Goal: Information Seeking & Learning: Check status

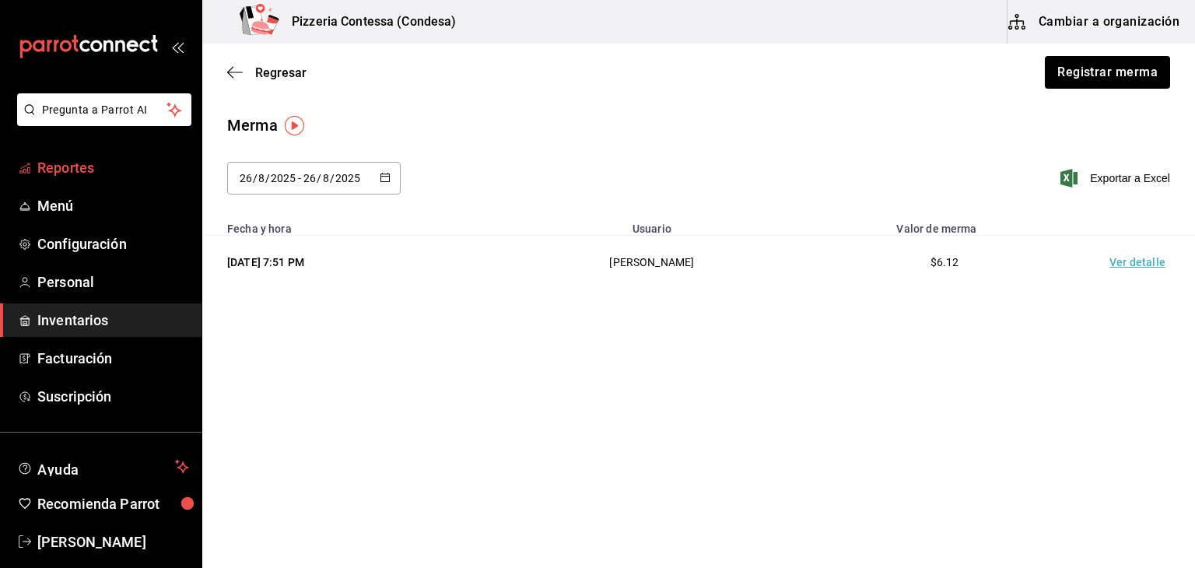
click at [93, 170] on span "Reportes" at bounding box center [113, 167] width 152 height 21
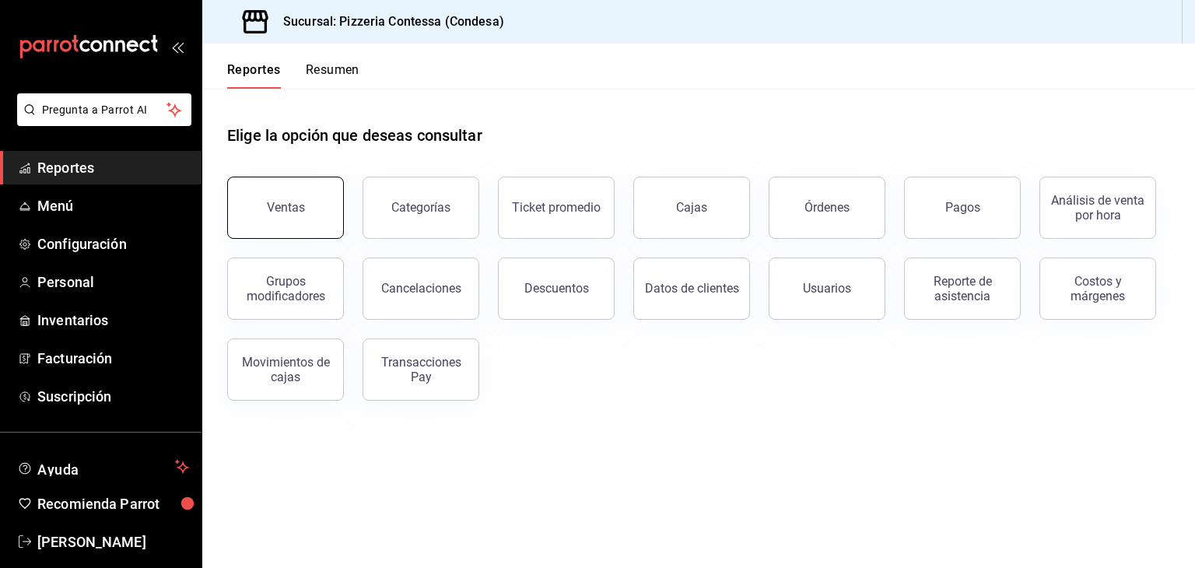
click at [317, 224] on button "Ventas" at bounding box center [285, 208] width 117 height 62
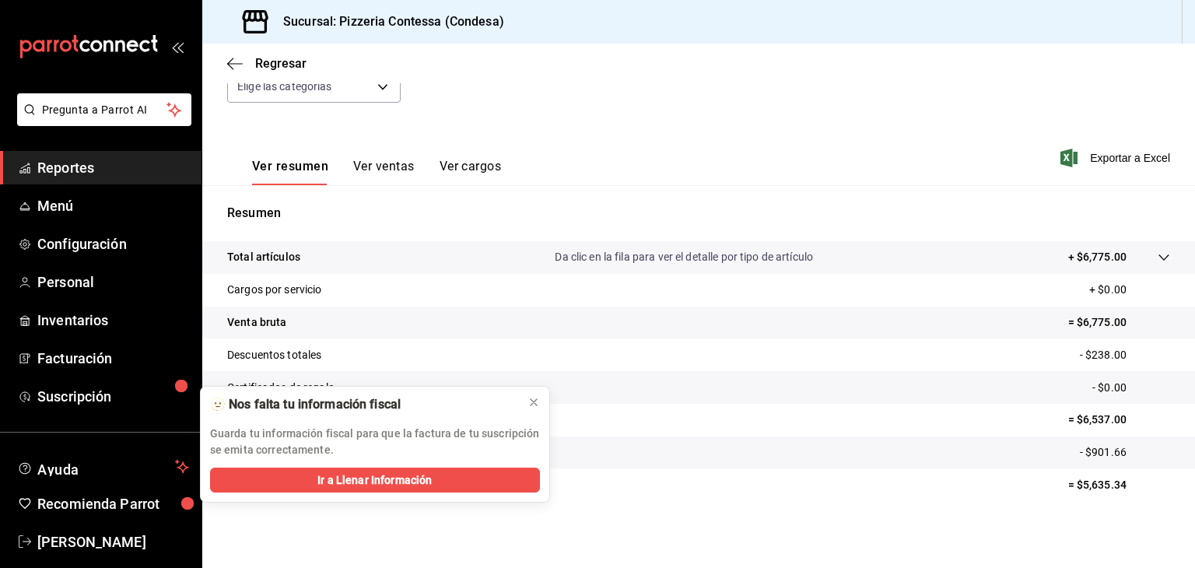
scroll to position [177, 0]
click at [532, 393] on button at bounding box center [533, 402] width 25 height 25
